Goal: Information Seeking & Learning: Understand process/instructions

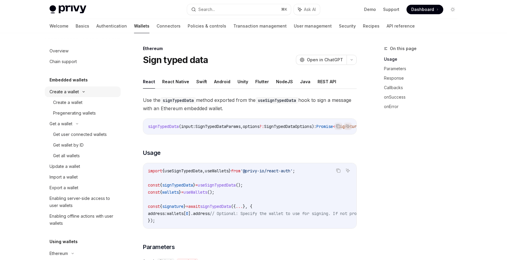
click at [75, 93] on div "Create a wallet" at bounding box center [63, 91] width 29 height 7
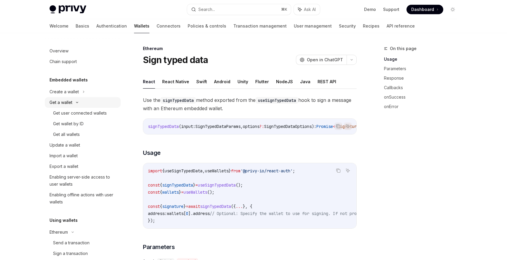
click at [74, 105] on div "Get a wallet" at bounding box center [83, 102] width 76 height 11
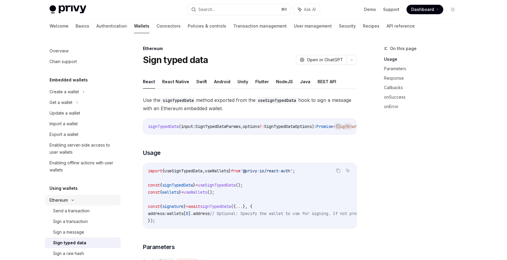
scroll to position [23, 0]
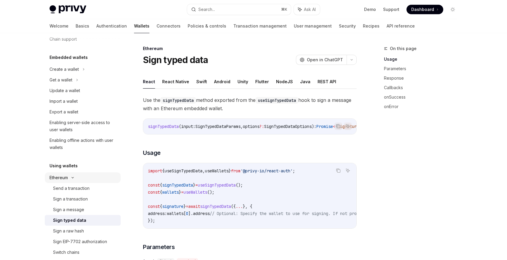
click at [74, 75] on div "Ethereum" at bounding box center [83, 69] width 76 height 11
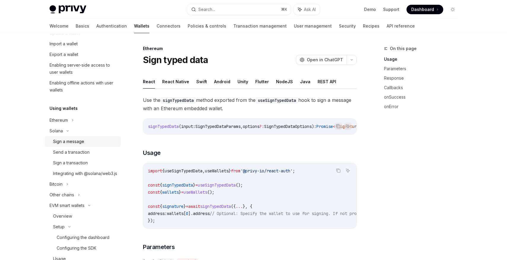
scroll to position [89, 0]
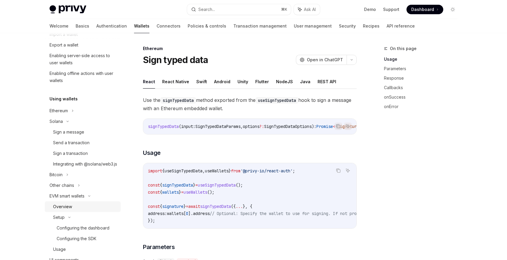
click at [65, 212] on link "Overview" at bounding box center [83, 206] width 76 height 11
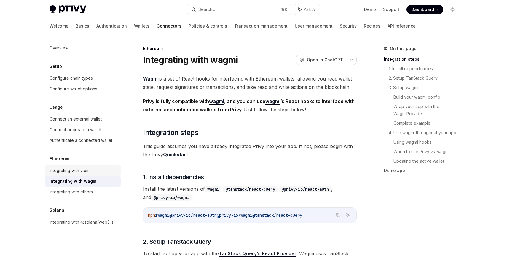
click at [79, 169] on div "Integrating with viem" at bounding box center [69, 170] width 40 height 7
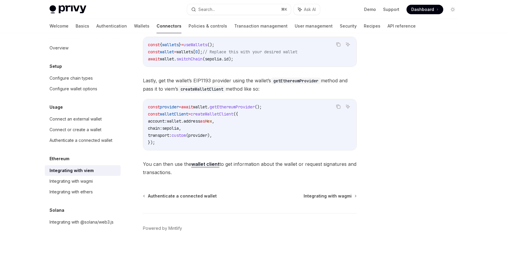
scroll to position [158, 0]
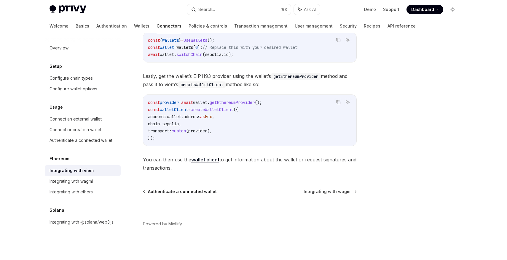
click at [193, 192] on span "Authenticate a connected wallet" at bounding box center [182, 192] width 69 height 6
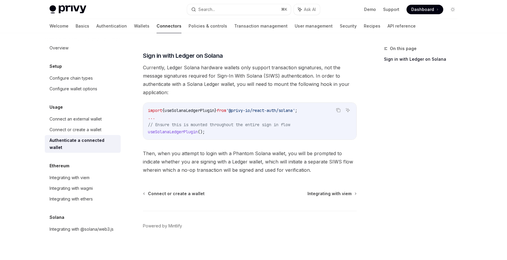
scroll to position [503, 0]
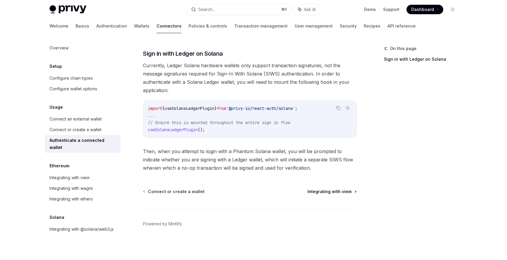
click at [339, 191] on span "Integrating with viem" at bounding box center [329, 192] width 44 height 6
type textarea "*"
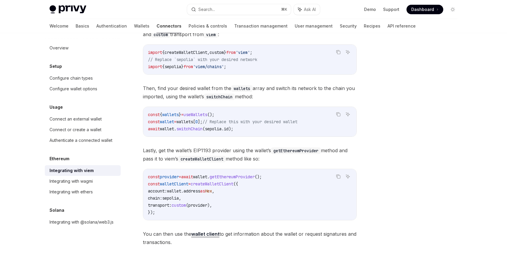
scroll to position [158, 0]
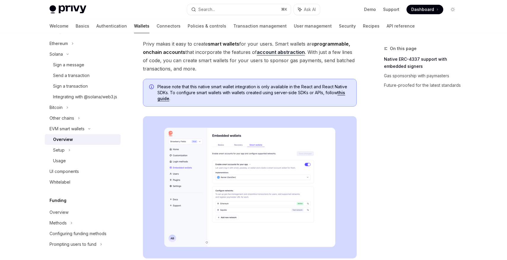
scroll to position [40, 0]
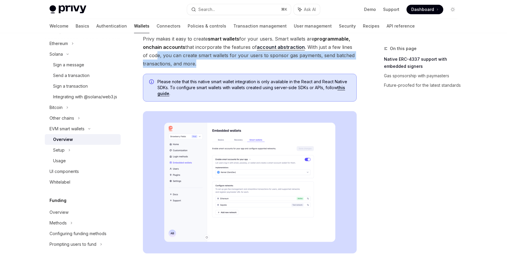
drag, startPoint x: 151, startPoint y: 52, endPoint x: 257, endPoint y: 60, distance: 106.4
click at [257, 60] on span "Privy makes it easy to create smart wallets for your users. Smart wallets are p…" at bounding box center [250, 51] width 214 height 33
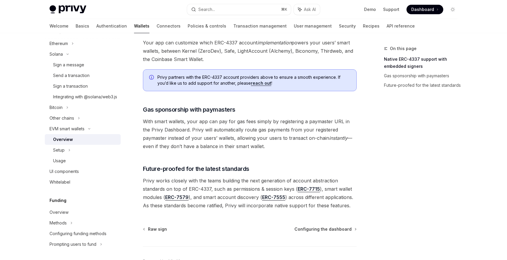
scroll to position [451, 0]
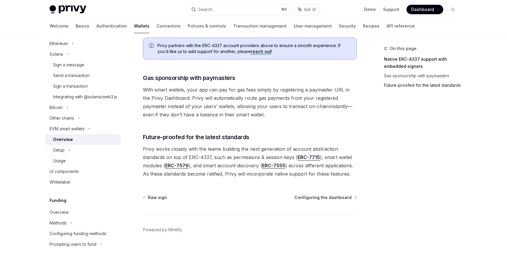
click at [432, 88] on link "Future-proofed for the latest standards" at bounding box center [423, 85] width 78 height 9
click at [169, 146] on span "Privy works closely with the teams building the next generation of account abst…" at bounding box center [250, 161] width 214 height 33
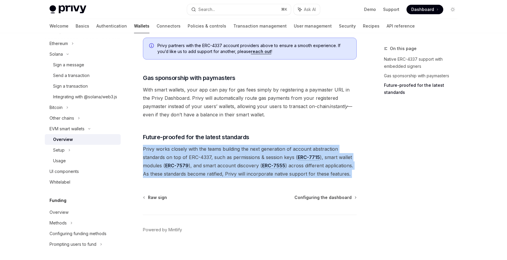
click at [169, 146] on span "Privy works closely with the teams building the next generation of account abst…" at bounding box center [250, 161] width 214 height 33
click at [179, 146] on span "Privy works closely with the teams building the next generation of account abst…" at bounding box center [250, 161] width 214 height 33
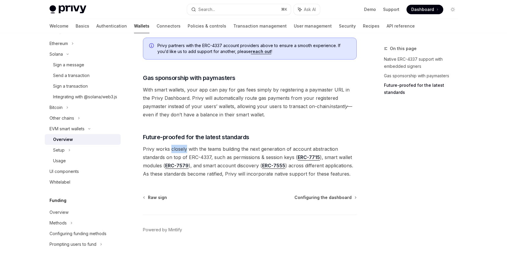
click at [179, 146] on span "Privy works closely with the teams building the next generation of account abst…" at bounding box center [250, 161] width 214 height 33
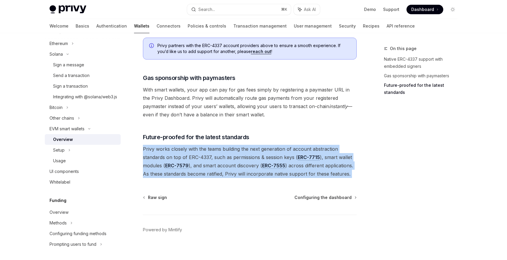
click at [179, 146] on span "Privy works closely with the teams building the next generation of account abst…" at bounding box center [250, 161] width 214 height 33
click at [180, 145] on span "Privy works closely with the teams building the next generation of account abst…" at bounding box center [250, 161] width 214 height 33
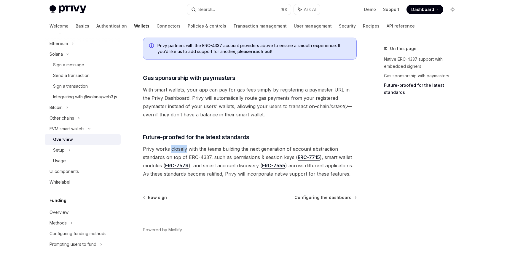
click at [180, 145] on span "Privy works closely with the teams building the next generation of account abst…" at bounding box center [250, 161] width 214 height 33
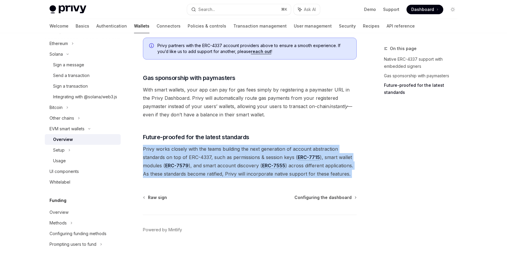
click at [180, 145] on span "Privy works closely with the teams building the next generation of account abst…" at bounding box center [250, 161] width 214 height 33
click at [184, 145] on span "Privy works closely with the teams building the next generation of account abst…" at bounding box center [250, 161] width 214 height 33
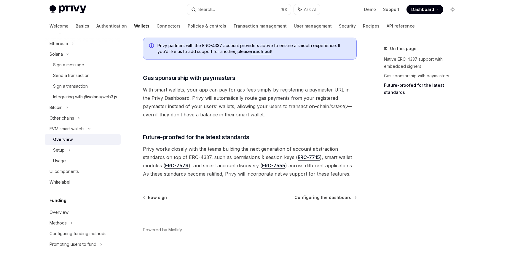
click at [164, 169] on span "Privy works closely with the teams building the next generation of account abst…" at bounding box center [250, 161] width 214 height 33
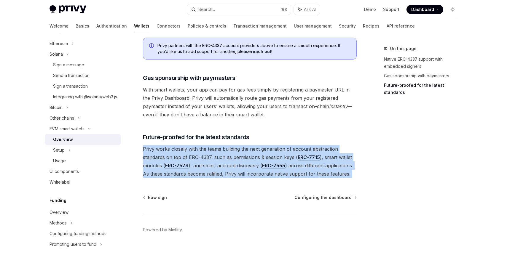
click at [164, 169] on span "Privy works closely with the teams building the next generation of account abst…" at bounding box center [250, 161] width 214 height 33
click at [178, 170] on span "Privy works closely with the teams building the next generation of account abst…" at bounding box center [250, 161] width 214 height 33
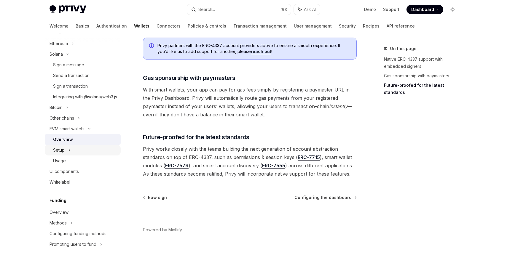
click at [72, 156] on div "Setup" at bounding box center [83, 150] width 76 height 11
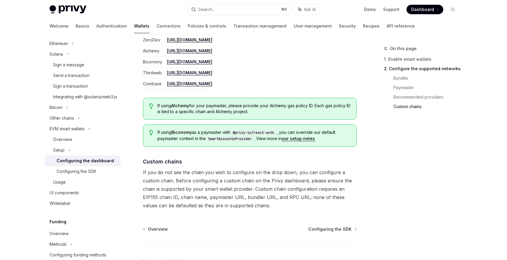
scroll to position [797, 0]
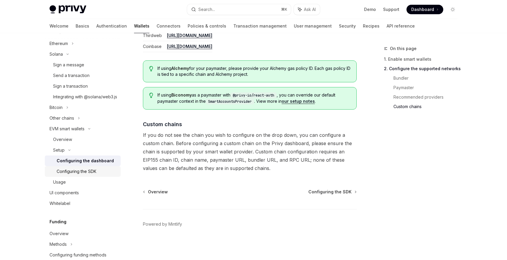
click at [85, 177] on link "Configuring the SDK" at bounding box center [83, 171] width 76 height 11
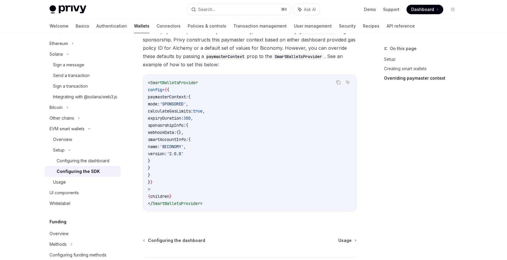
scroll to position [512, 0]
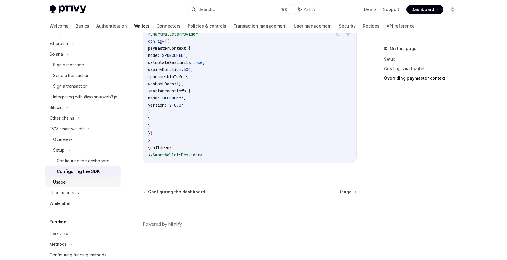
click at [74, 186] on div "Usage" at bounding box center [85, 182] width 64 height 7
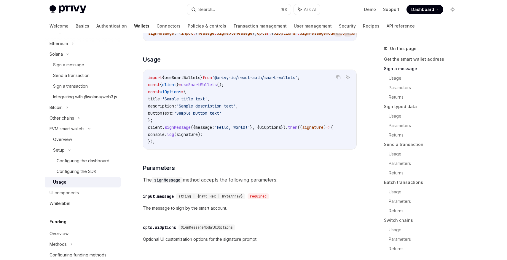
scroll to position [246, 0]
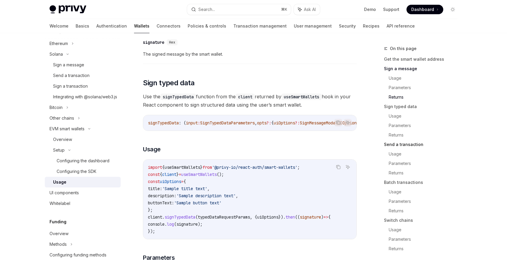
click at [394, 148] on link "Send a transaction" at bounding box center [423, 144] width 78 height 9
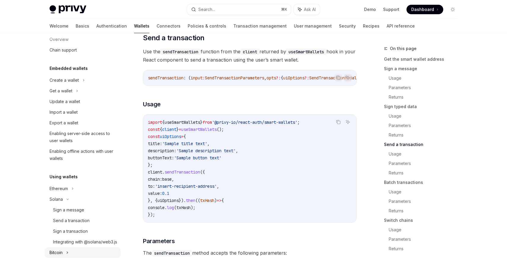
scroll to position [12, 0]
click at [75, 133] on div "Enabling server-side access to user wallets" at bounding box center [83, 137] width 68 height 14
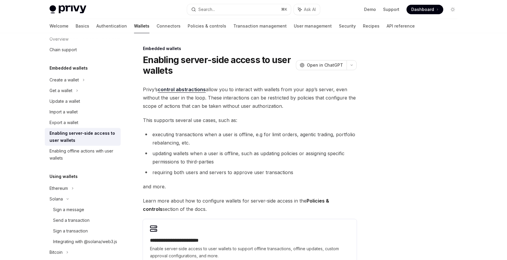
drag, startPoint x: 208, startPoint y: 89, endPoint x: 300, endPoint y: 105, distance: 94.1
click at [300, 105] on span "Privy’s control abstractions allow you to interact with wallets from your app’s…" at bounding box center [250, 97] width 214 height 25
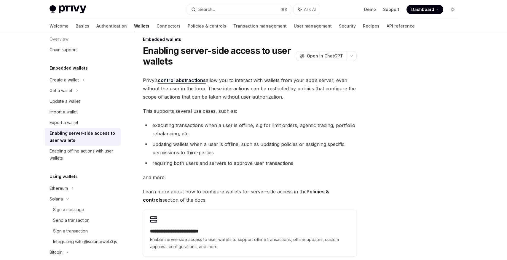
scroll to position [9, 0]
drag, startPoint x: 208, startPoint y: 86, endPoint x: 314, endPoint y: 96, distance: 106.4
click at [314, 96] on span "Privy’s control abstractions allow you to interact with wallets from your app’s…" at bounding box center [250, 88] width 214 height 25
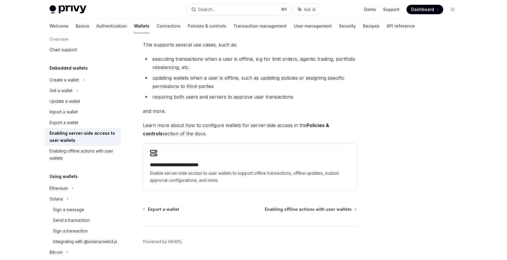
scroll to position [79, 0]
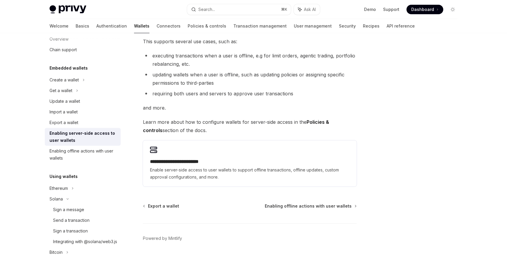
click at [323, 122] on strong "Policies & controls" at bounding box center [236, 126] width 186 height 14
click at [67, 156] on div "Enabling offline actions with user wallets" at bounding box center [83, 155] width 68 height 14
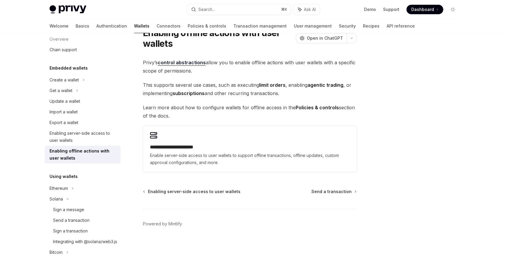
click at [180, 62] on link "control abstractions" at bounding box center [182, 63] width 48 height 6
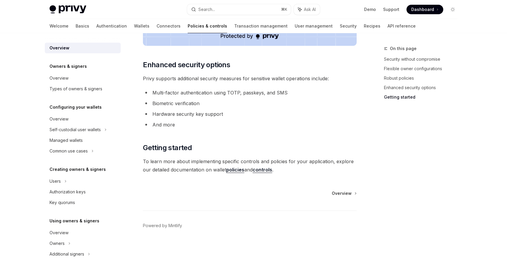
scroll to position [492, 0]
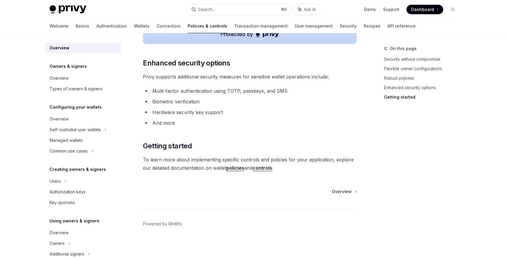
click at [234, 167] on link "policies" at bounding box center [235, 168] width 18 height 6
type textarea "*"
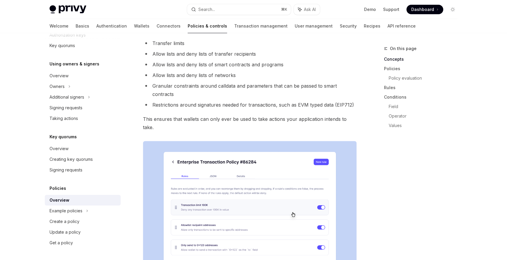
scroll to position [74, 0]
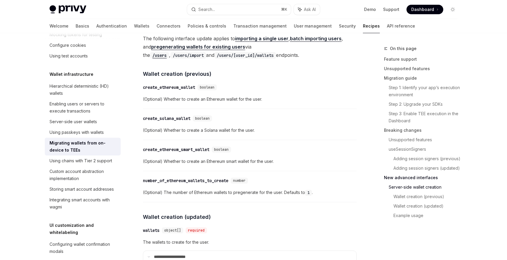
scroll to position [1454, 0]
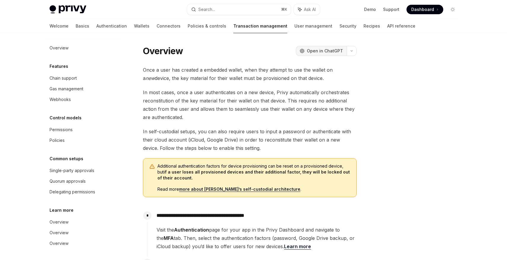
click at [336, 50] on span "Open in ChatGPT" at bounding box center [325, 51] width 36 height 6
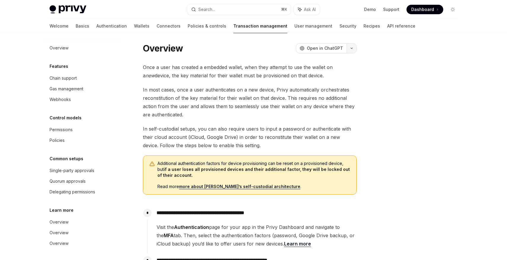
click at [348, 45] on button "button" at bounding box center [351, 48] width 10 height 10
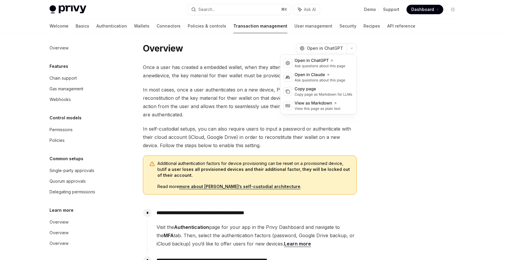
click at [230, 90] on span "In most cases, once a user authenticates on a new device, Privy automatically o…" at bounding box center [250, 102] width 214 height 33
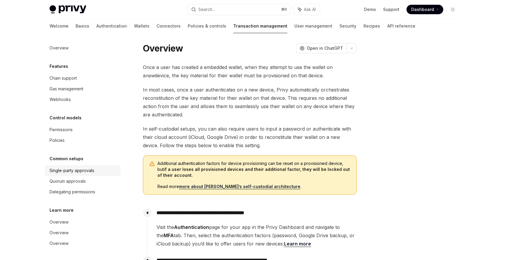
click at [74, 170] on div "Single-party approvals" at bounding box center [71, 170] width 45 height 7
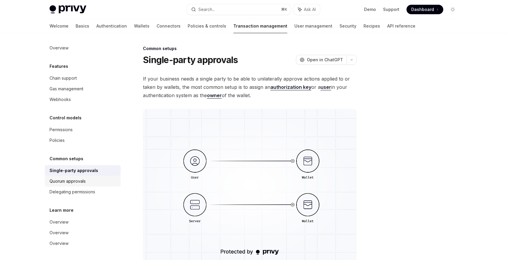
click at [69, 182] on div "Quorum approvals" at bounding box center [67, 181] width 36 height 7
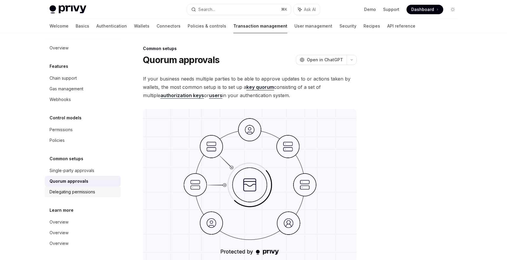
click at [74, 190] on div "Delegating permissions" at bounding box center [72, 191] width 46 height 7
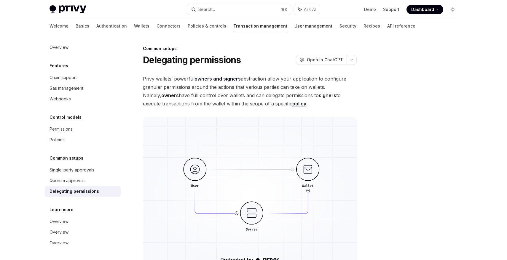
click at [294, 23] on link "User management" at bounding box center [313, 26] width 38 height 14
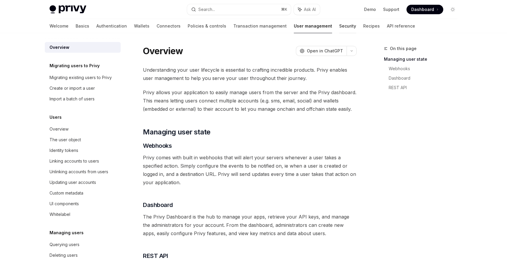
click at [339, 23] on link "Security" at bounding box center [347, 26] width 17 height 14
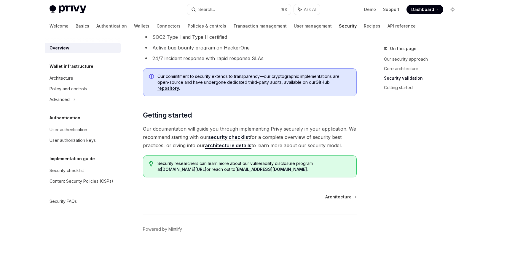
scroll to position [425, 0]
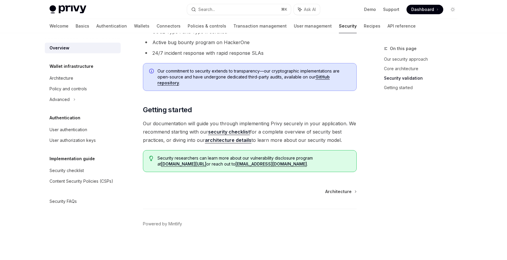
click at [243, 132] on link "security checklist" at bounding box center [229, 132] width 42 height 6
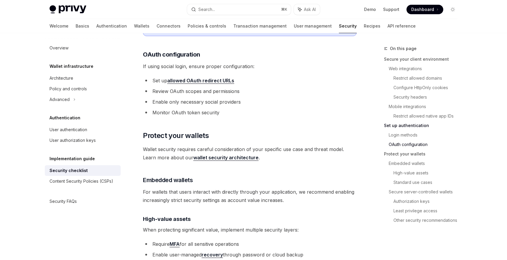
scroll to position [647, 0]
click at [397, 155] on link "Protect your wallets" at bounding box center [423, 153] width 78 height 9
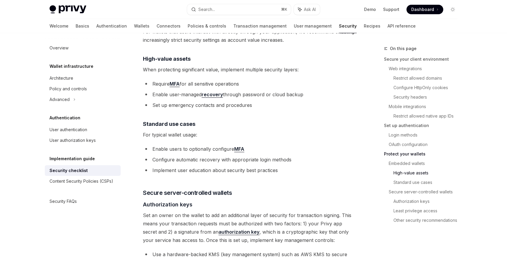
scroll to position [811, 0]
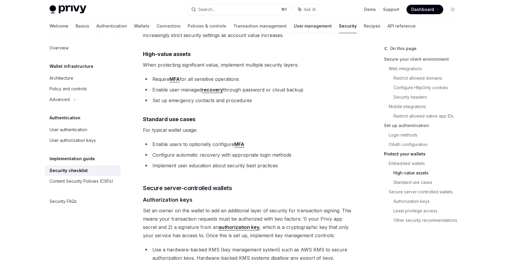
click at [294, 26] on link "User management" at bounding box center [313, 26] width 38 height 14
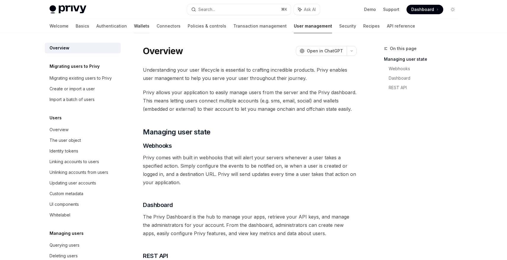
click at [134, 25] on link "Wallets" at bounding box center [141, 26] width 15 height 14
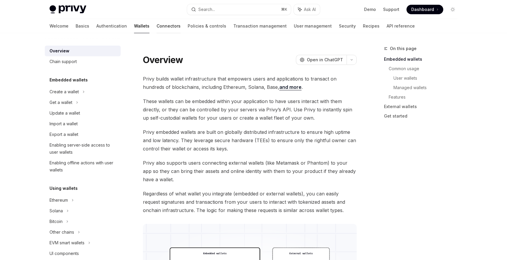
click at [156, 28] on link "Connectors" at bounding box center [168, 26] width 24 height 14
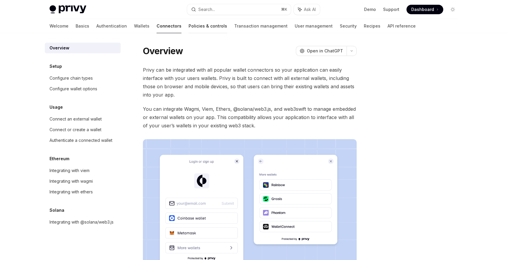
click at [188, 22] on link "Policies & controls" at bounding box center [207, 26] width 39 height 14
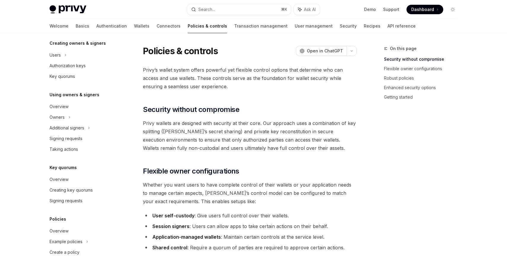
scroll to position [127, 0]
click at [66, 138] on div "Signing requests" at bounding box center [65, 137] width 33 height 7
type textarea "*"
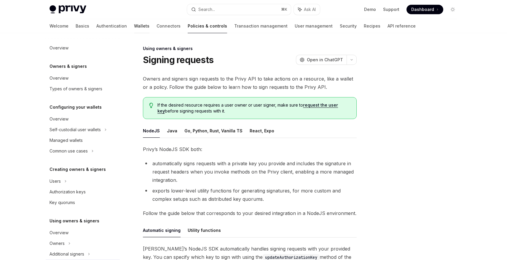
click at [134, 23] on link "Wallets" at bounding box center [141, 26] width 15 height 14
click at [96, 28] on link "Authentication" at bounding box center [111, 26] width 31 height 14
click at [428, 9] on span "Dashboard" at bounding box center [422, 10] width 23 height 6
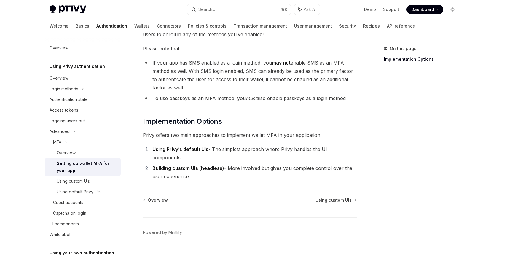
scroll to position [264, 0]
click at [186, 149] on strong "Using Privy’s default UIs" at bounding box center [180, 149] width 56 height 6
click at [79, 194] on div "Using default Privy UIs" at bounding box center [79, 191] width 44 height 7
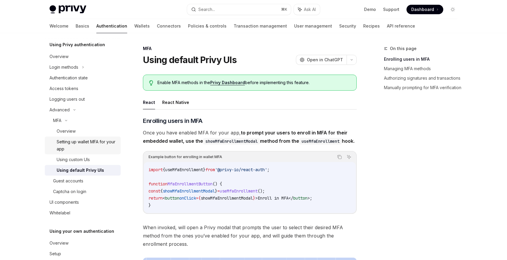
scroll to position [23, 0]
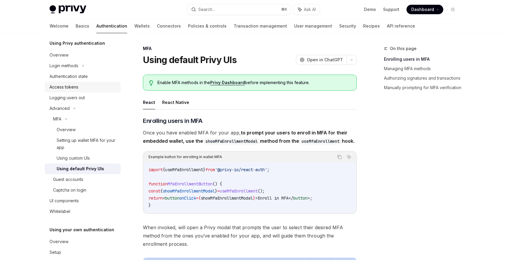
click at [62, 86] on div "Access tokens" at bounding box center [63, 87] width 29 height 7
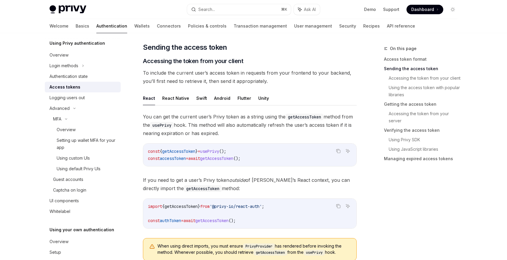
scroll to position [230, 0]
click at [61, 77] on div "Authentication state" at bounding box center [68, 76] width 38 height 7
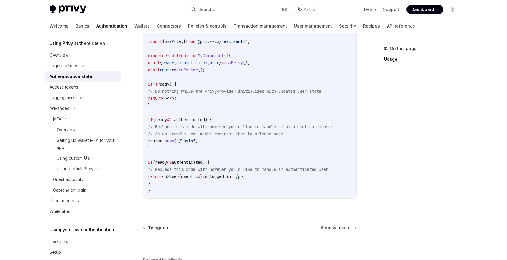
scroll to position [244, 0]
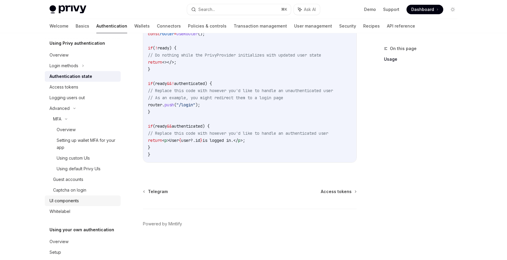
click at [68, 201] on div "UI components" at bounding box center [63, 200] width 29 height 7
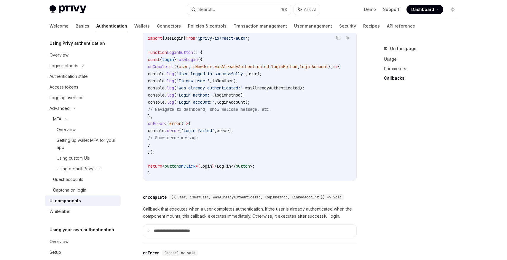
scroll to position [870, 0]
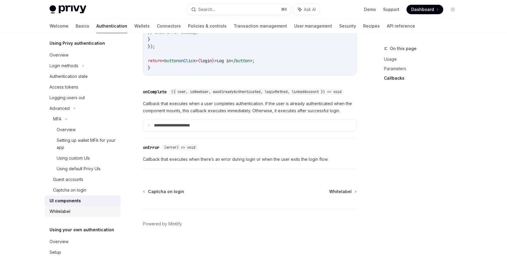
click at [75, 212] on div "Whitelabel" at bounding box center [83, 211] width 68 height 7
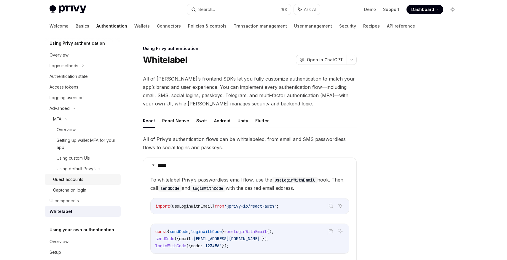
click at [84, 177] on div "Guest accounts" at bounding box center [85, 179] width 64 height 7
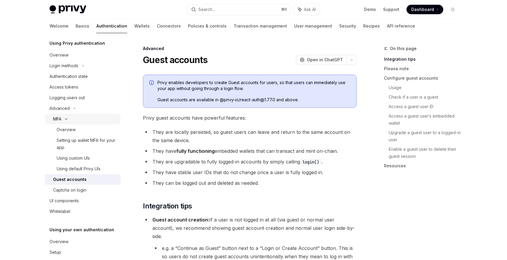
click at [66, 118] on icon at bounding box center [66, 119] width 7 height 2
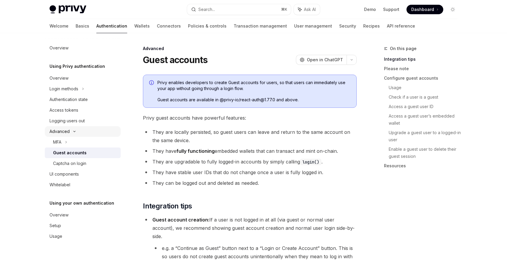
click at [71, 132] on icon at bounding box center [74, 131] width 7 height 2
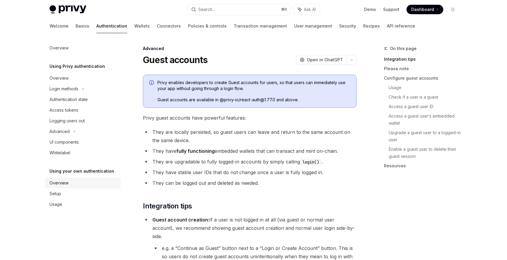
click at [70, 184] on div "Overview" at bounding box center [83, 183] width 68 height 7
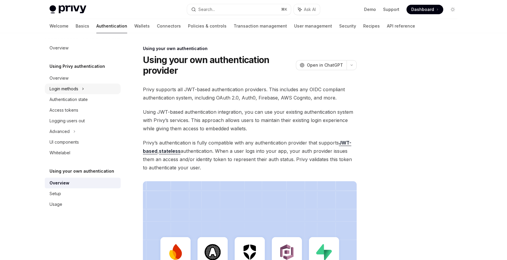
click at [63, 88] on div "Login methods" at bounding box center [63, 88] width 29 height 7
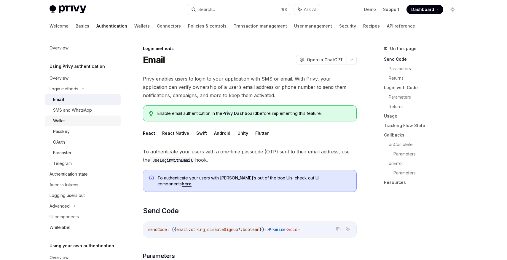
click at [63, 119] on div "Wallet" at bounding box center [59, 120] width 12 height 7
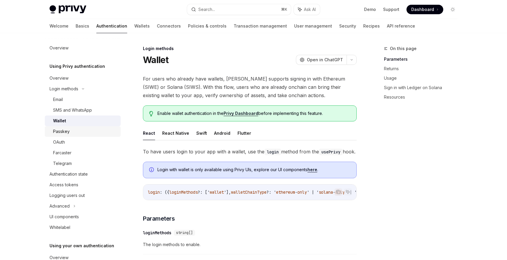
click at [66, 131] on div "Passkey" at bounding box center [61, 131] width 17 height 7
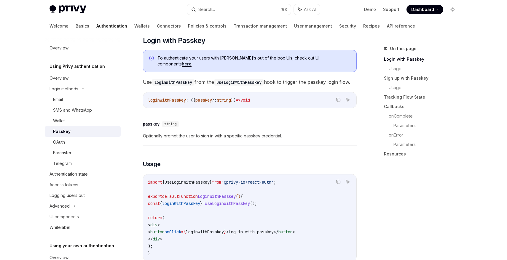
scroll to position [106, 0]
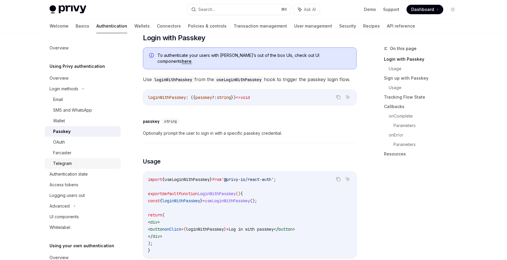
click at [64, 164] on div "Telegram" at bounding box center [62, 163] width 19 height 7
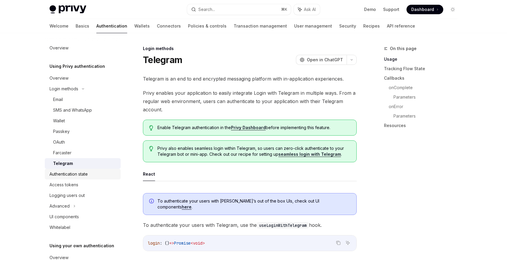
click at [59, 173] on div "Authentication state" at bounding box center [68, 174] width 38 height 7
type textarea "*"
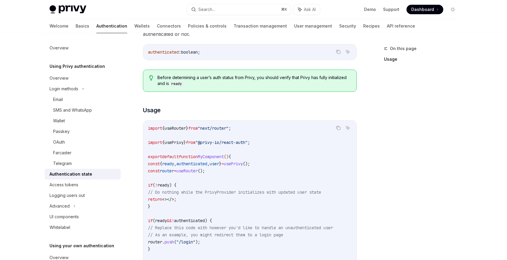
scroll to position [106, 0]
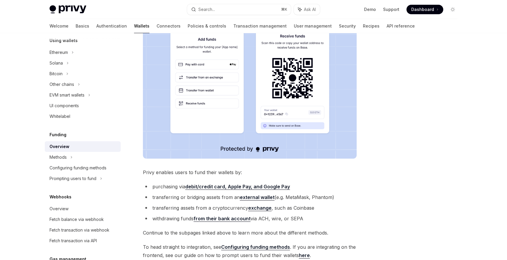
scroll to position [204, 0]
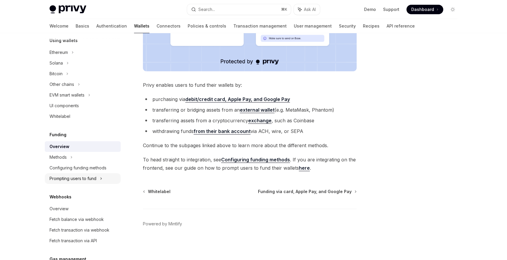
click at [74, 88] on div "Prompting users to fund" at bounding box center [61, 84] width 25 height 7
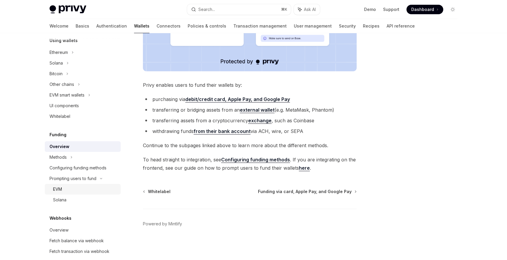
click at [60, 189] on div "EVM" at bounding box center [57, 189] width 9 height 7
type textarea "*"
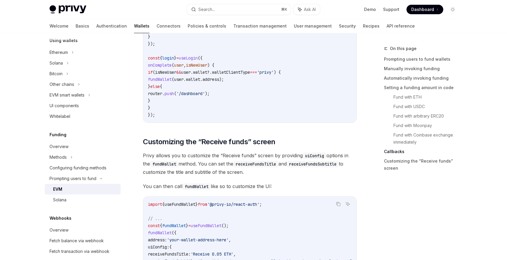
scroll to position [1464, 0]
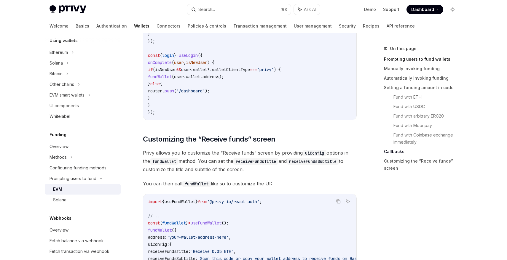
click at [413, 59] on link "Prompting users to fund wallets" at bounding box center [423, 59] width 78 height 9
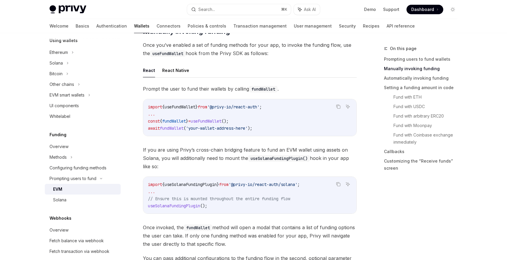
scroll to position [175, 0]
click at [181, 121] on span "fundWallet" at bounding box center [174, 121] width 24 height 5
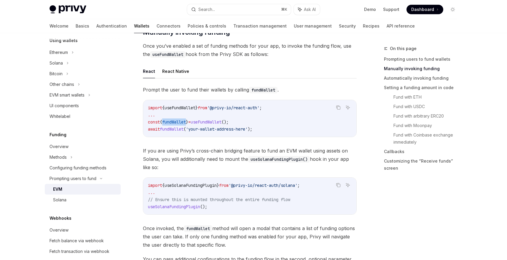
click at [181, 121] on span "fundWallet" at bounding box center [174, 121] width 24 height 5
copy span "fundWallet"
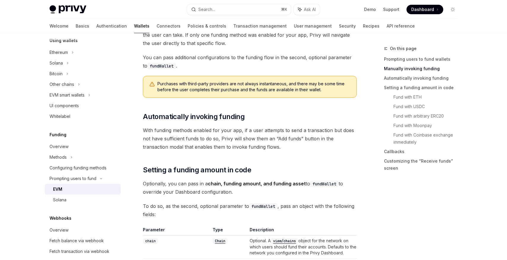
scroll to position [379, 0]
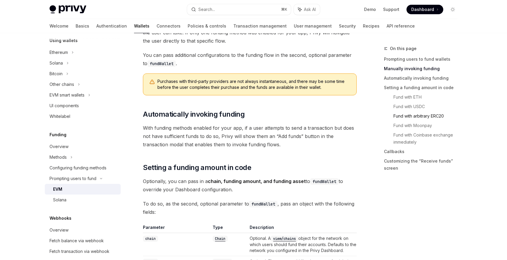
click at [412, 118] on link "Fund with arbitrary ERC20" at bounding box center [427, 115] width 69 height 9
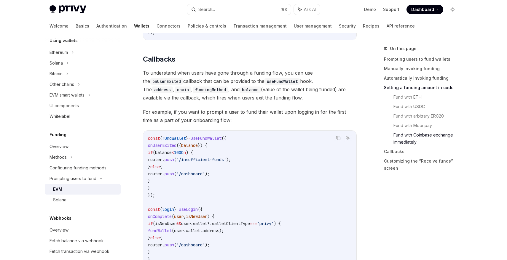
scroll to position [1311, 0]
click at [392, 163] on link "Customizing the “Receive funds” screen" at bounding box center [423, 164] width 78 height 17
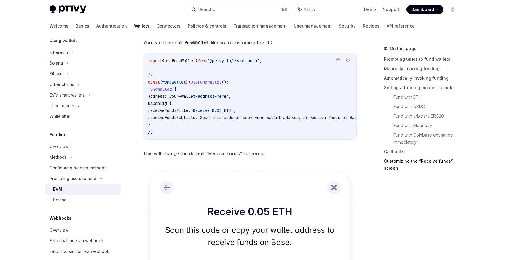
scroll to position [1606, 0]
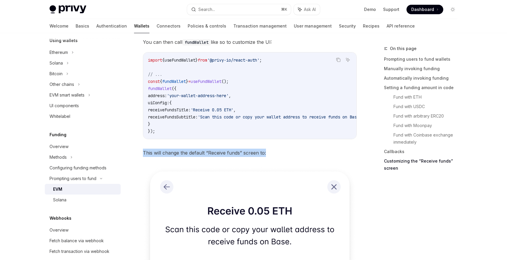
drag, startPoint x: 140, startPoint y: 158, endPoint x: 303, endPoint y: 158, distance: 162.3
click at [303, 157] on span "This will change the default “Receive funds” screen to:" at bounding box center [250, 153] width 214 height 8
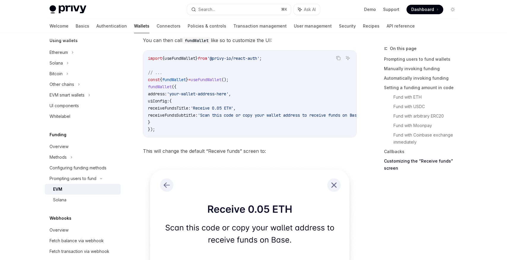
scroll to position [1602, 0]
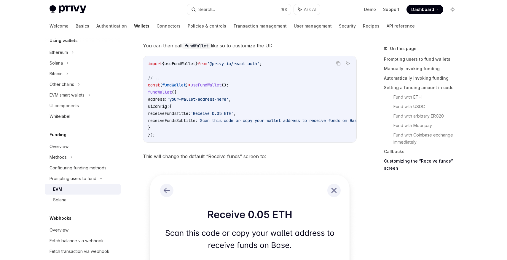
drag, startPoint x: 164, startPoint y: 129, endPoint x: 142, endPoint y: 109, distance: 30.0
copy code "uiConfig: { receiveFundsTitle: 'Receive 0.05 ETH' , receiveFundsSubtitle: 'Scan…"
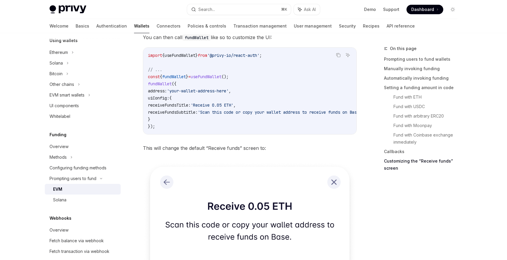
scroll to position [1529, 0]
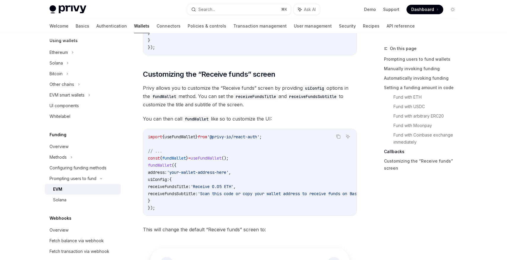
click at [163, 201] on code "import { useFundWallet } from '@privy-io/react-auth' ; // ... const { fundWalle…" at bounding box center [263, 172] width 230 height 78
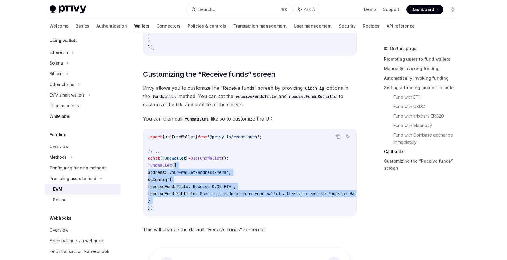
drag, startPoint x: 150, startPoint y: 210, endPoint x: 176, endPoint y: 167, distance: 50.4
click at [176, 167] on code "import { useFundWallet } from '@privy-io/react-auth' ; // ... const { fundWalle…" at bounding box center [263, 172] width 230 height 78
copy code "{ address: 'your-wallet-address-here' , uiConfig: { receiveFundsTitle: 'Receive…"
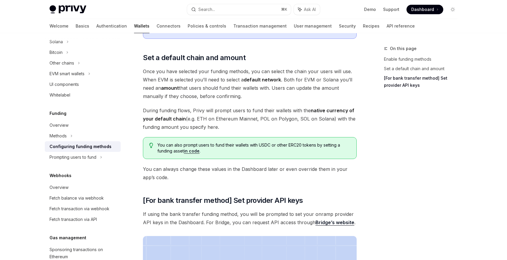
scroll to position [560, 0]
